Goal: Find specific page/section: Find specific page/section

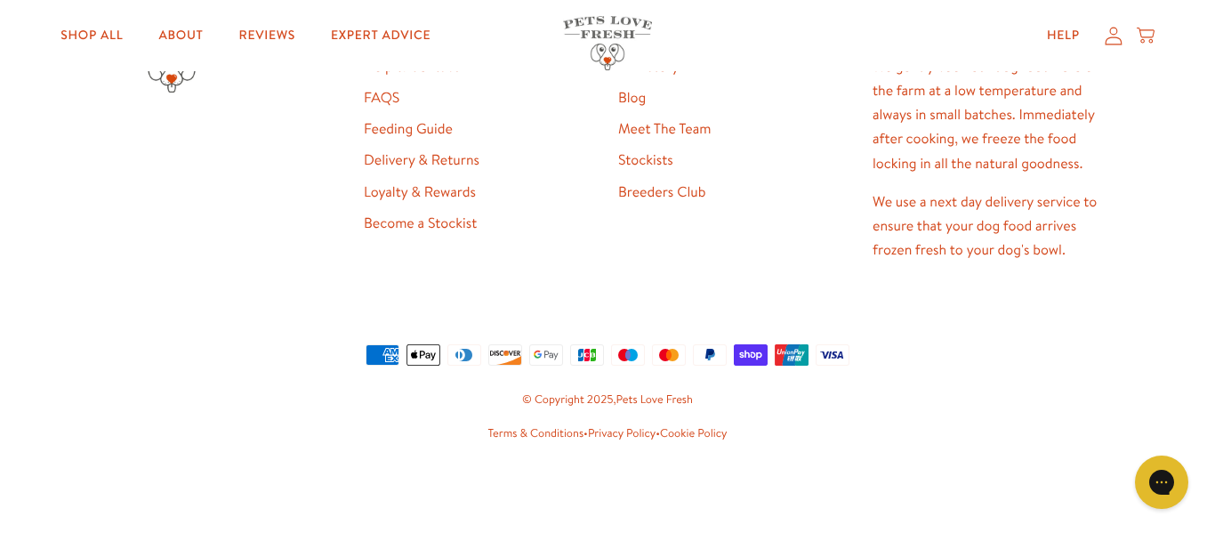
scroll to position [2642, 0]
click at [659, 170] on link "Stockists" at bounding box center [645, 160] width 55 height 20
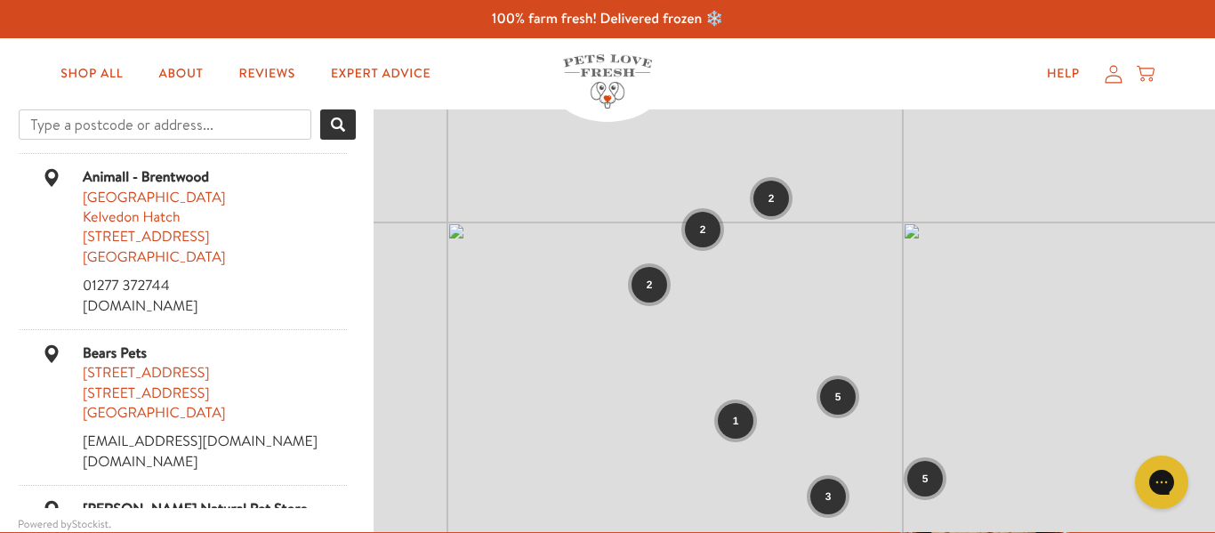
click at [265, 135] on input "Type a postcode or address..." at bounding box center [165, 124] width 293 height 30
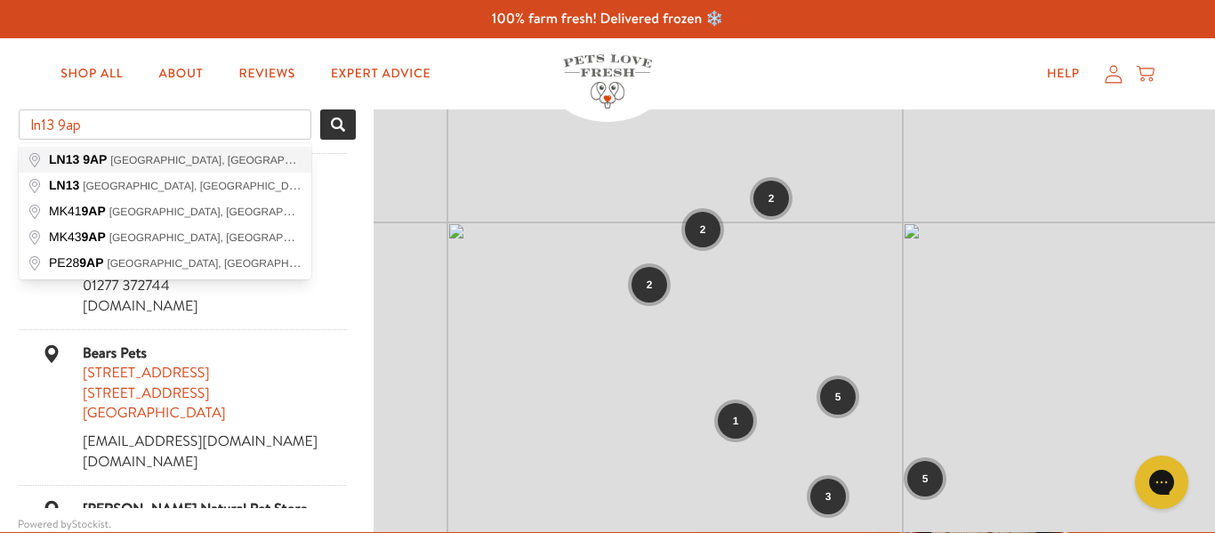
type input "ln13 9ap"
click at [339, 127] on span "Search" at bounding box center [338, 124] width 14 height 14
